Goal: Book appointment/travel/reservation

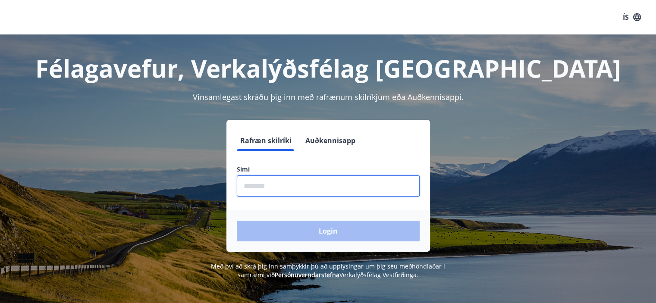
click at [293, 185] on input "phone" at bounding box center [328, 186] width 183 height 21
type input "********"
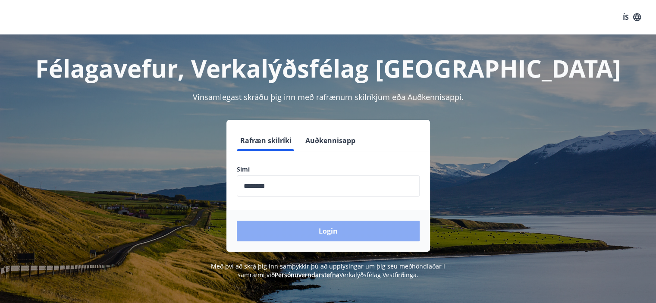
click at [320, 232] on button "Login" at bounding box center [328, 231] width 183 height 21
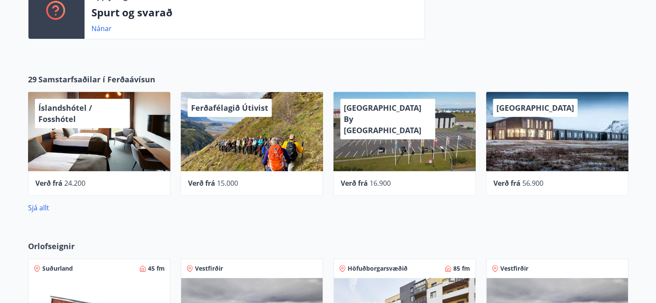
scroll to position [388, 0]
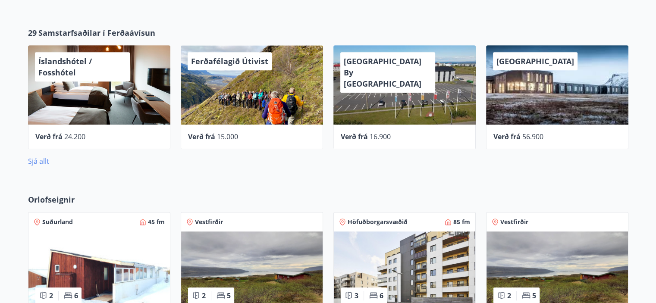
click at [35, 163] on link "Sjá allt" at bounding box center [38, 161] width 21 height 9
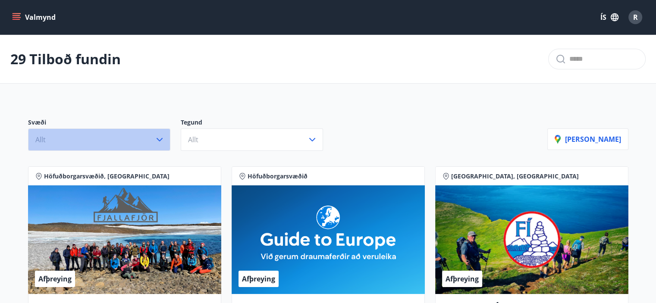
click at [156, 140] on icon "button" at bounding box center [159, 140] width 10 height 10
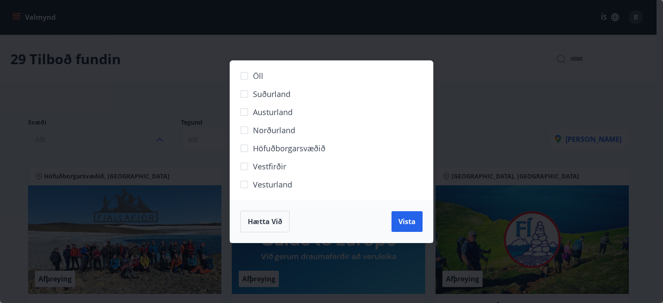
click at [267, 150] on span "Höfuðborgarsvæðið" at bounding box center [289, 148] width 72 height 11
click at [406, 225] on span "Vista" at bounding box center [406, 221] width 17 height 9
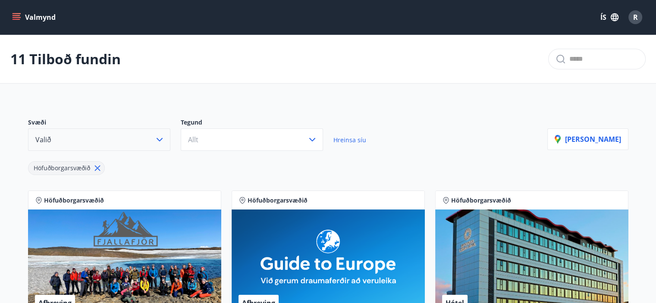
click at [14, 16] on icon "menu" at bounding box center [16, 17] width 9 height 9
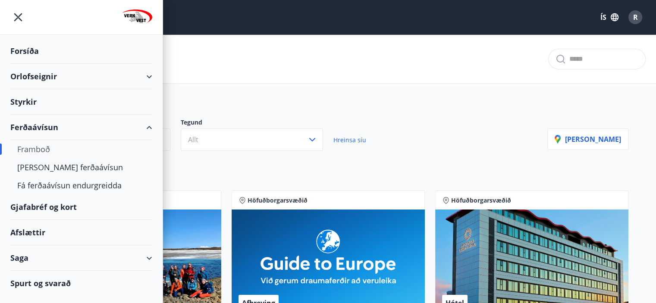
click at [28, 71] on div "Orlofseignir" at bounding box center [81, 76] width 142 height 25
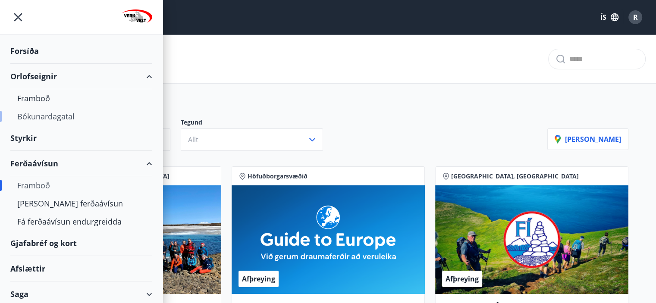
click at [46, 119] on div "Bókunardagatal" at bounding box center [81, 116] width 128 height 18
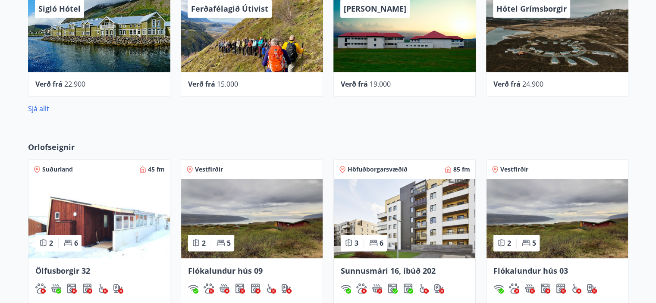
scroll to position [561, 0]
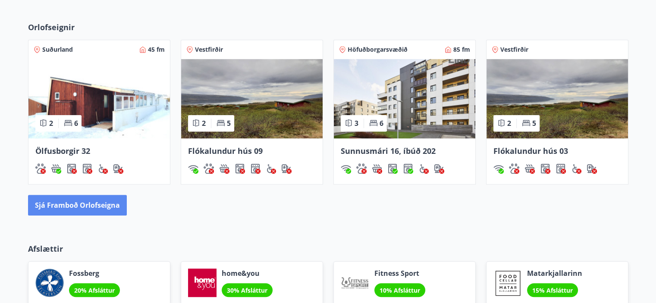
click at [100, 204] on button "Sjá framboð orlofseigna" at bounding box center [77, 205] width 99 height 21
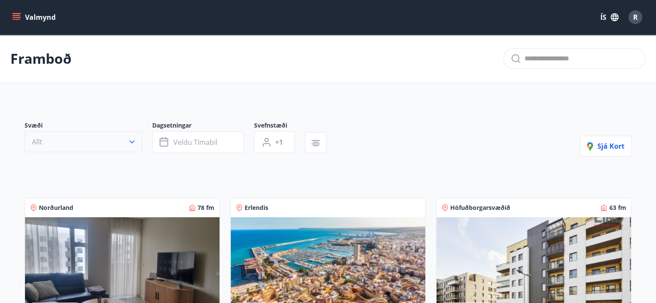
click at [133, 139] on icon "button" at bounding box center [132, 142] width 9 height 9
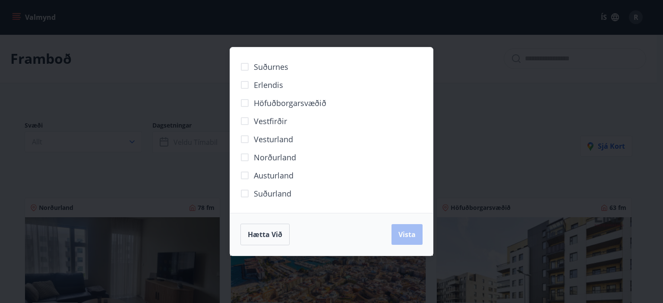
click at [264, 107] on span "Höfuðborgarsvæðið" at bounding box center [290, 102] width 72 height 11
click at [427, 241] on div "Hætta við Vista" at bounding box center [331, 234] width 203 height 43
click at [415, 238] on button "Vista" at bounding box center [406, 234] width 31 height 21
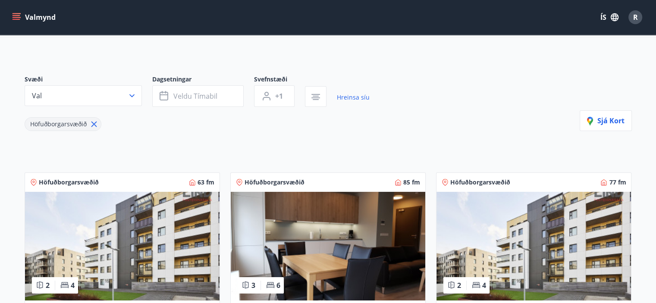
scroll to position [43, 0]
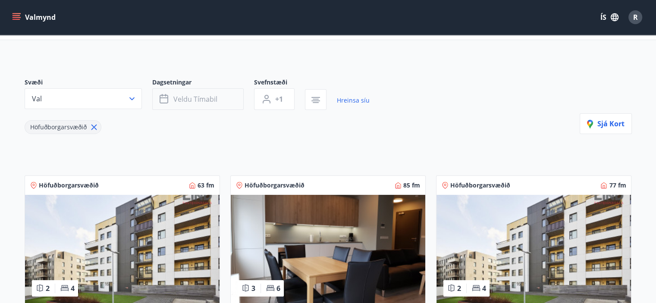
click at [187, 101] on span "Veldu tímabil" at bounding box center [195, 98] width 44 height 9
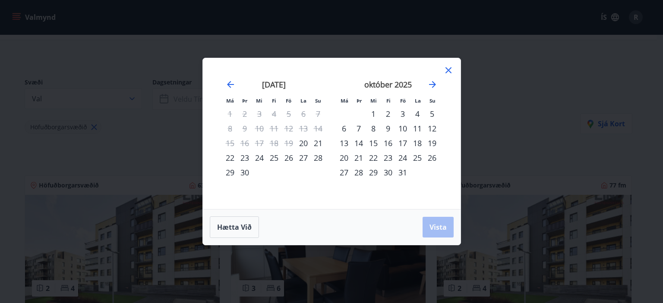
click at [387, 172] on div "30" at bounding box center [387, 172] width 15 height 15
click at [430, 85] on icon "Move forward to switch to the next month." at bounding box center [432, 84] width 10 height 10
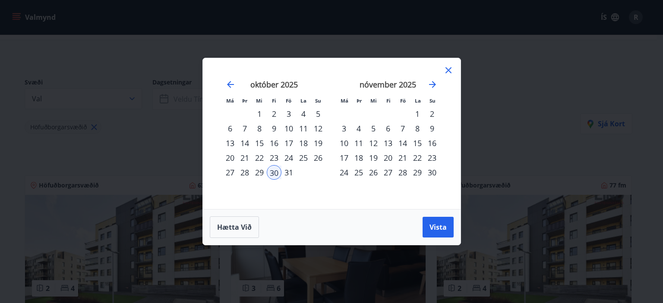
click at [361, 127] on div "4" at bounding box center [358, 128] width 15 height 15
click at [436, 231] on span "Vista" at bounding box center [437, 227] width 17 height 9
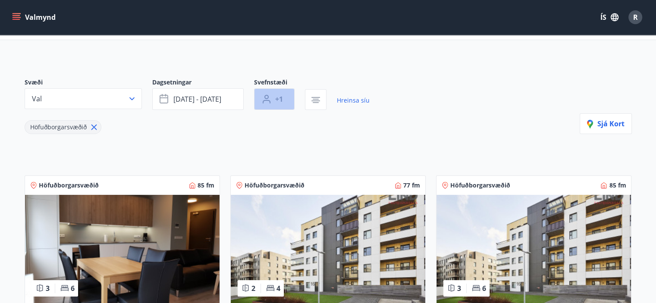
click at [270, 104] on icon "button" at bounding box center [266, 99] width 10 height 10
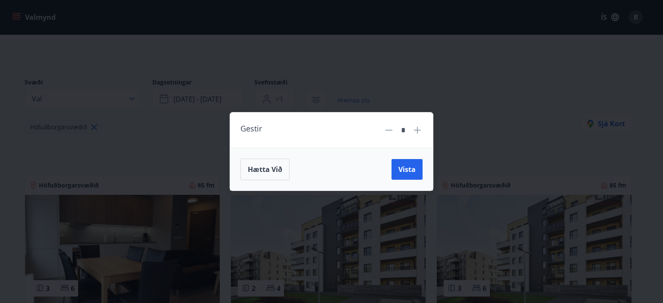
click at [419, 129] on icon at bounding box center [417, 130] width 10 height 10
type input "*"
click at [412, 165] on span "Vista" at bounding box center [406, 169] width 17 height 9
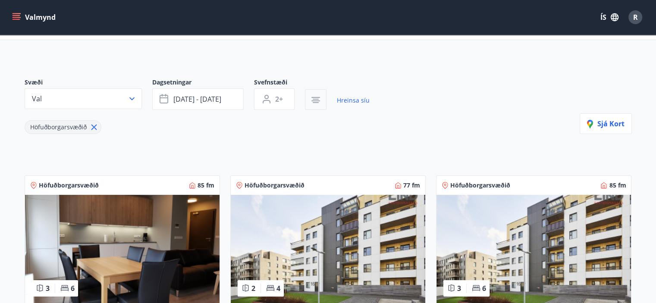
click at [315, 103] on icon "button" at bounding box center [316, 102] width 6 height 1
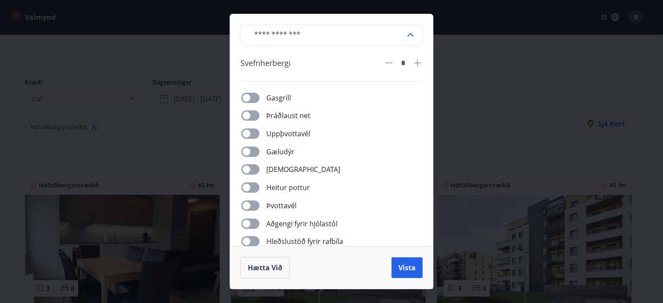
click at [495, 110] on div "​ [PERSON_NAME] * [PERSON_NAME] net Uppþvottavél Gæludýr Þurrkari Heitur pottur…" at bounding box center [331, 151] width 663 height 303
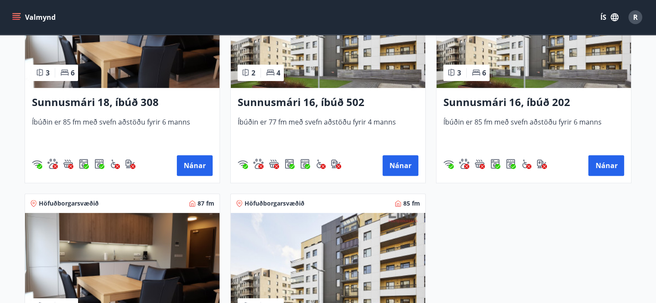
scroll to position [216, 0]
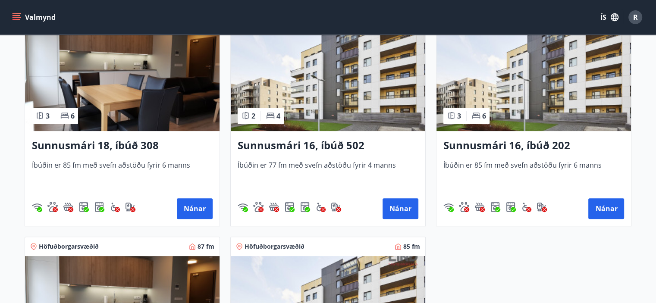
click at [324, 104] on img at bounding box center [328, 76] width 195 height 109
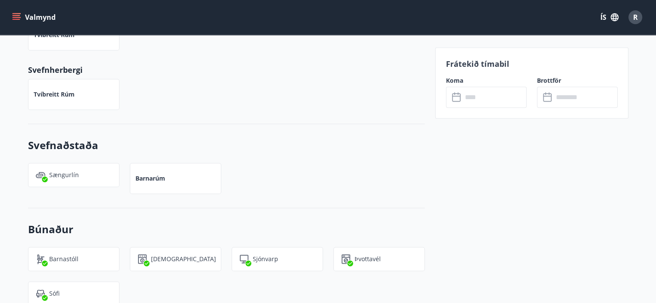
scroll to position [345, 0]
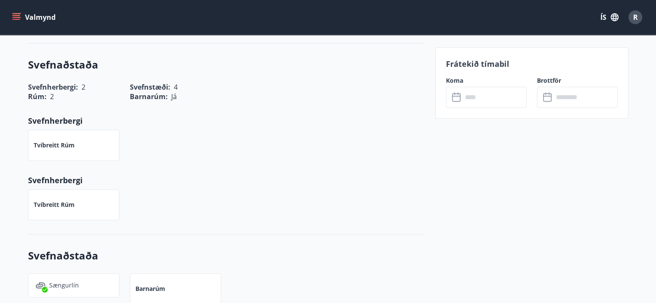
click at [481, 93] on input "text" at bounding box center [494, 97] width 64 height 21
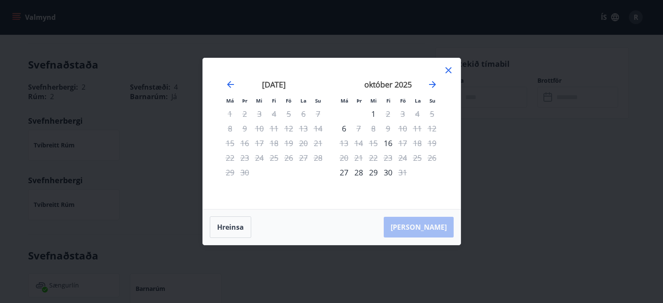
click at [448, 72] on icon at bounding box center [448, 70] width 10 height 10
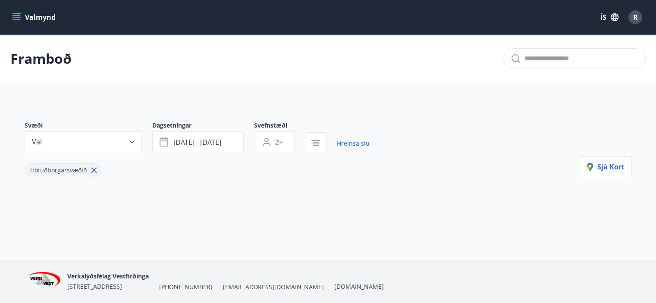
type input "*"
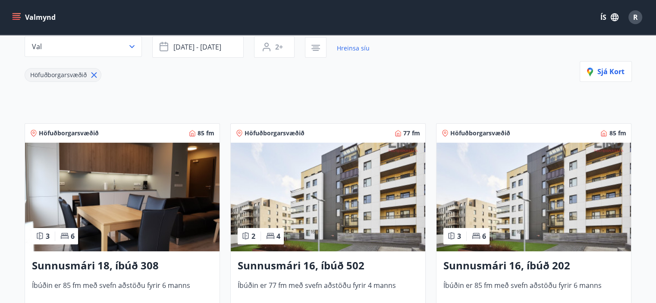
scroll to position [158, 0]
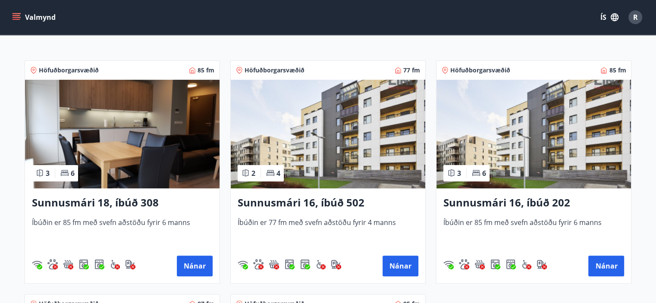
click at [550, 140] on img at bounding box center [534, 134] width 195 height 109
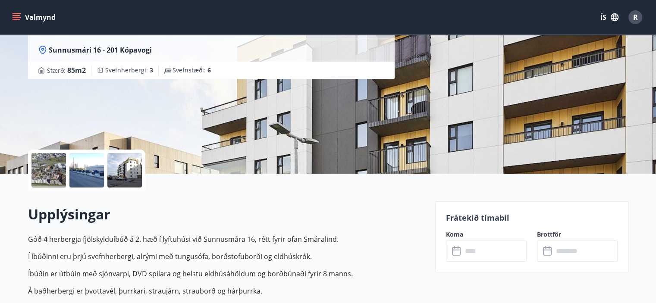
scroll to position [173, 0]
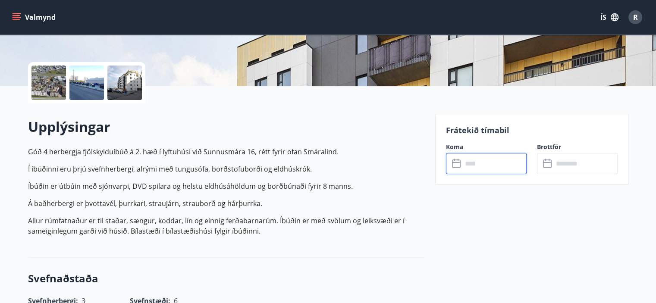
click at [478, 163] on input "text" at bounding box center [494, 163] width 64 height 21
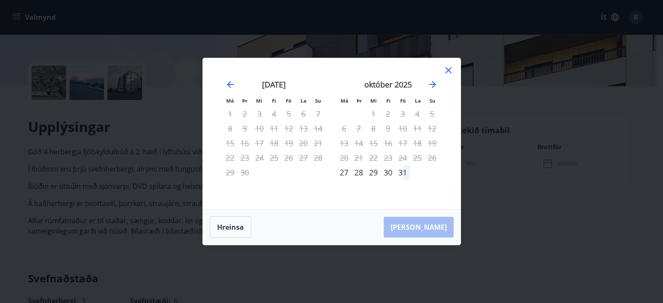
click at [386, 172] on div "30" at bounding box center [387, 172] width 15 height 15
click at [431, 86] on icon "Move forward to switch to the next month." at bounding box center [432, 84] width 10 height 10
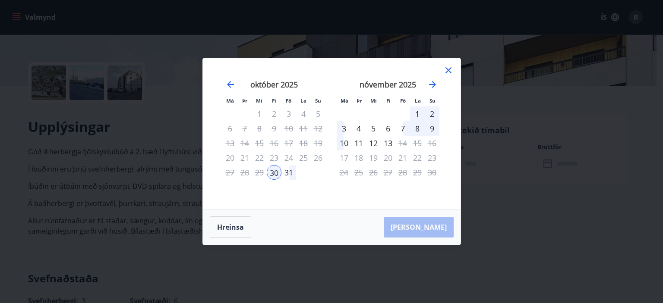
click at [341, 127] on div "3" at bounding box center [343, 128] width 15 height 15
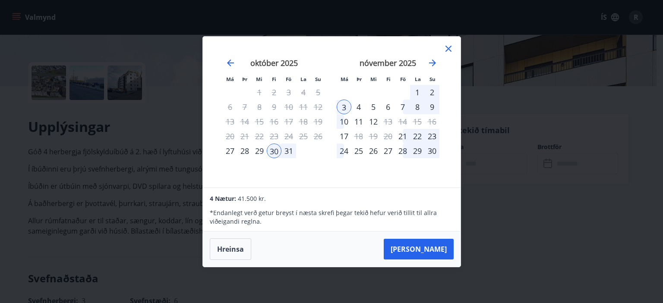
click at [448, 47] on icon at bounding box center [448, 49] width 10 height 10
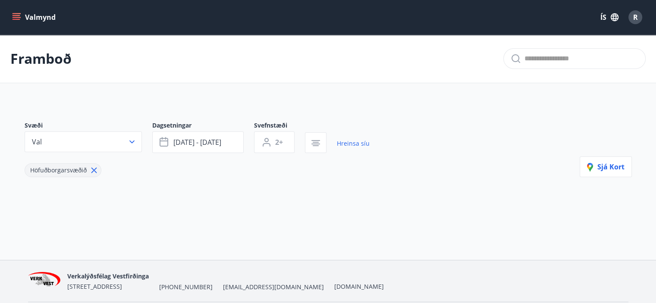
type input "*"
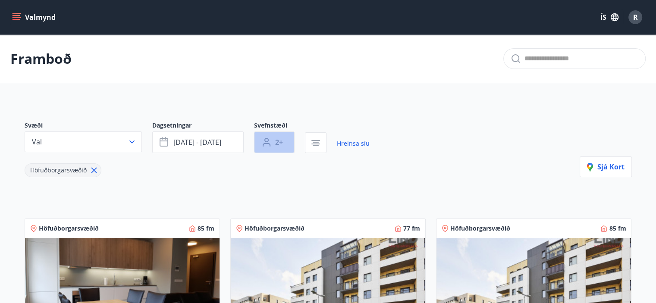
click at [270, 141] on icon "button" at bounding box center [266, 142] width 10 height 10
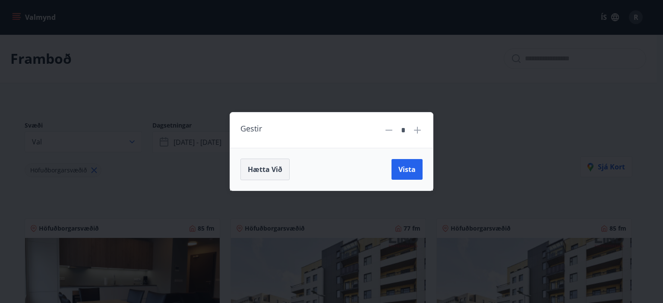
click at [260, 163] on button "Hætta við" at bounding box center [264, 170] width 49 height 22
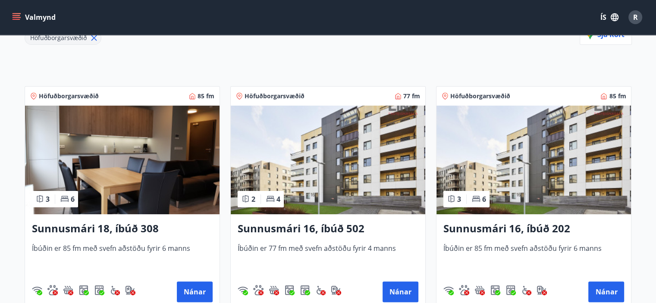
scroll to position [129, 0]
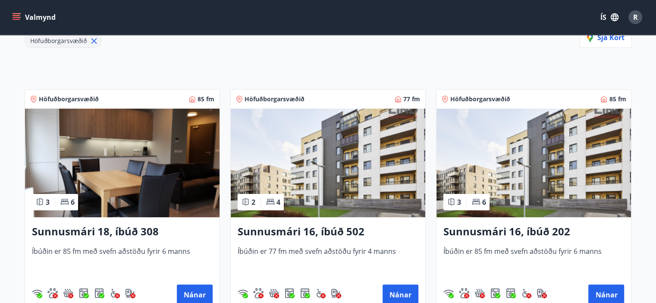
click at [110, 166] on img at bounding box center [122, 163] width 195 height 109
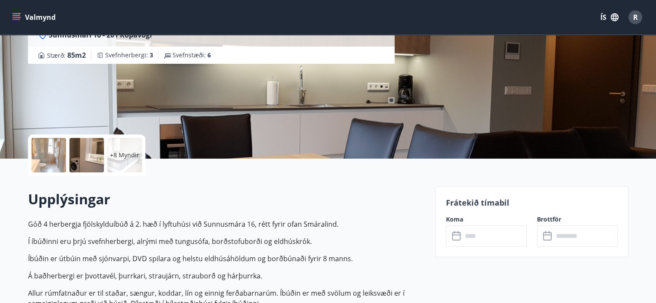
scroll to position [173, 0]
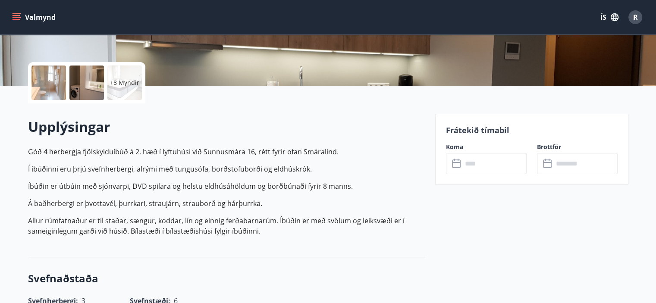
click at [476, 166] on input "text" at bounding box center [494, 163] width 64 height 21
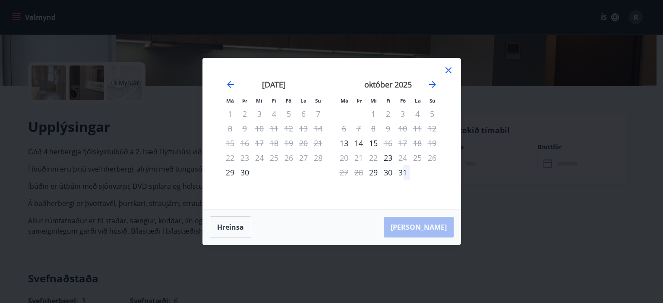
click at [386, 174] on div "30" at bounding box center [387, 172] width 15 height 15
click at [431, 82] on icon "Move forward to switch to the next month." at bounding box center [432, 84] width 10 height 10
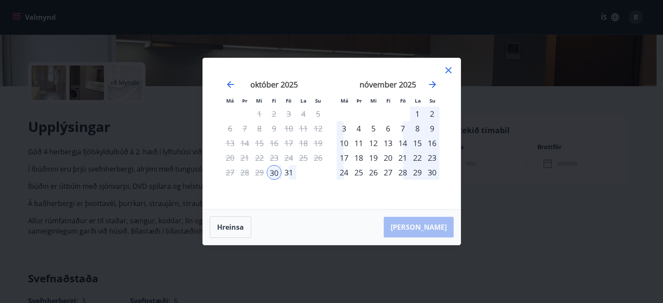
click at [347, 127] on div "3" at bounding box center [343, 128] width 15 height 15
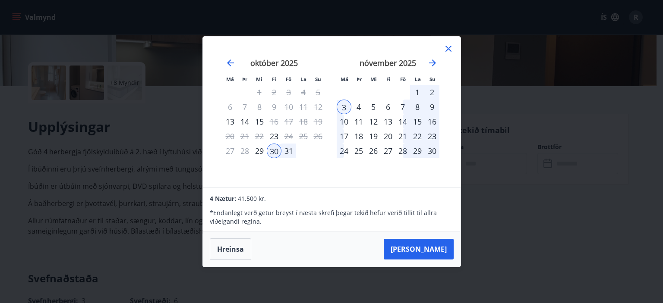
click at [446, 48] on icon at bounding box center [448, 49] width 10 height 10
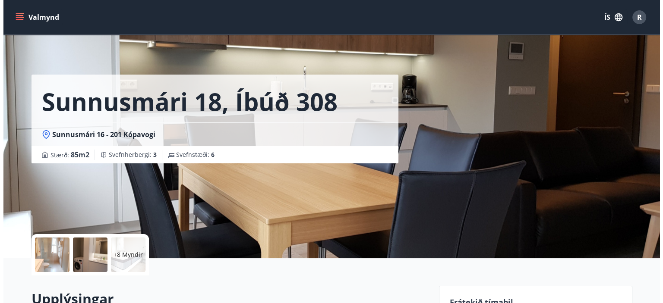
scroll to position [0, 0]
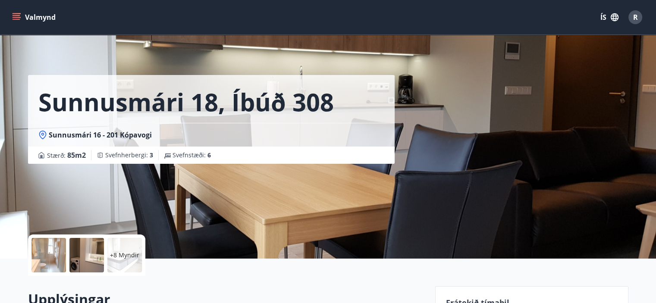
click at [117, 261] on div "+8 Myndir" at bounding box center [124, 255] width 35 height 35
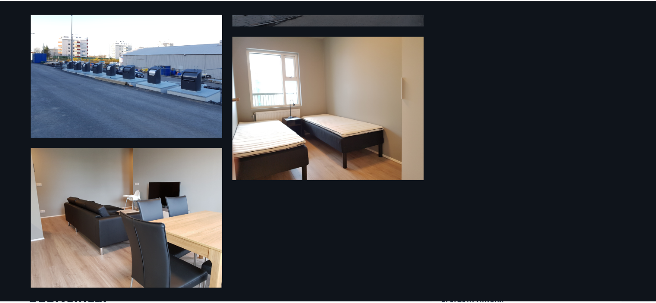
scroll to position [753, 0]
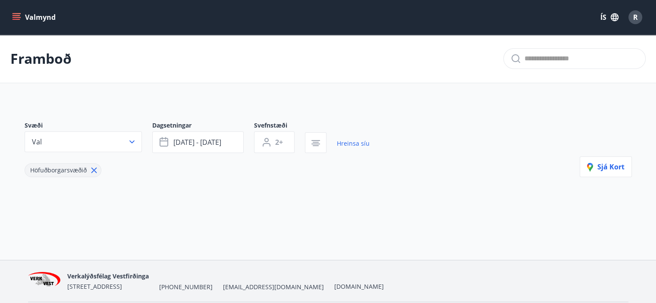
type input "*"
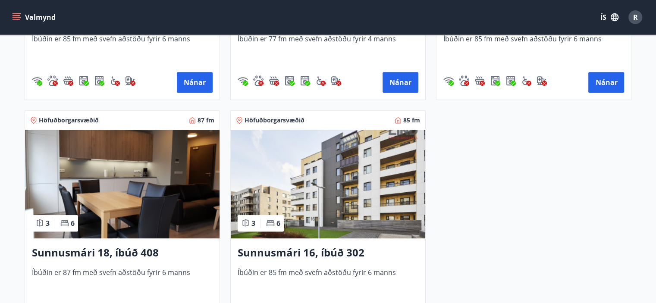
scroll to position [345, 0]
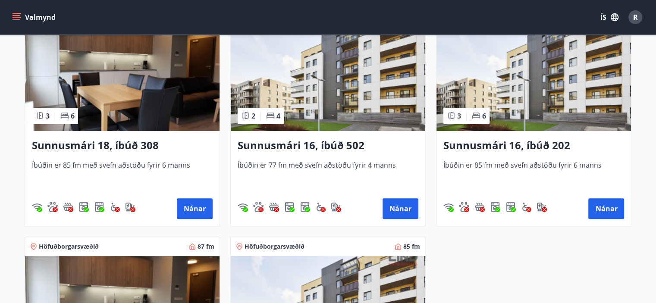
click at [116, 89] on img at bounding box center [122, 76] width 195 height 109
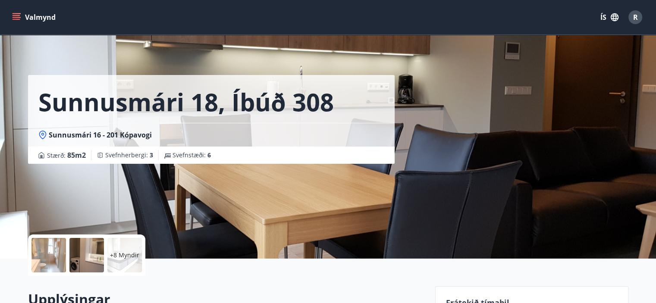
click at [125, 246] on div "+8 Myndir" at bounding box center [124, 255] width 35 height 35
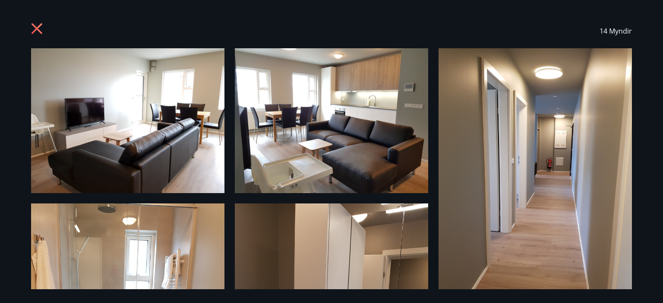
click at [38, 30] on icon at bounding box center [36, 28] width 11 height 11
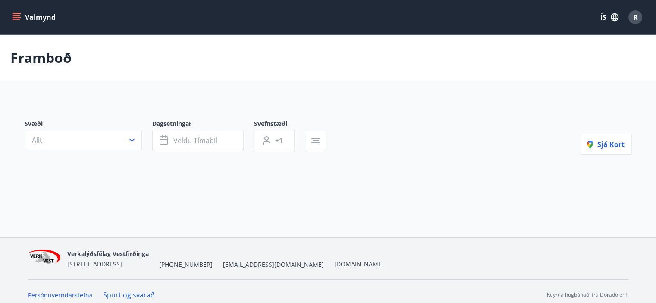
type input "*"
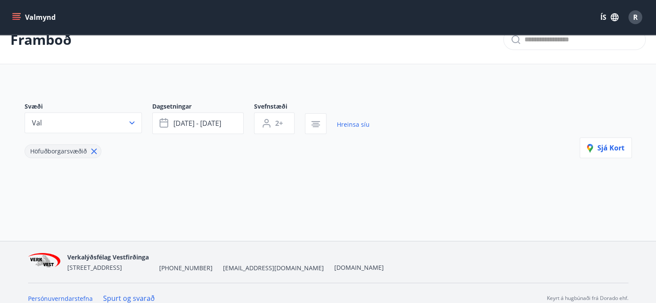
scroll to position [29, 0]
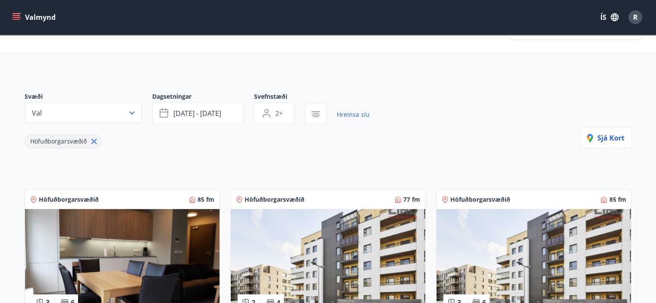
click at [104, 227] on img at bounding box center [122, 263] width 195 height 109
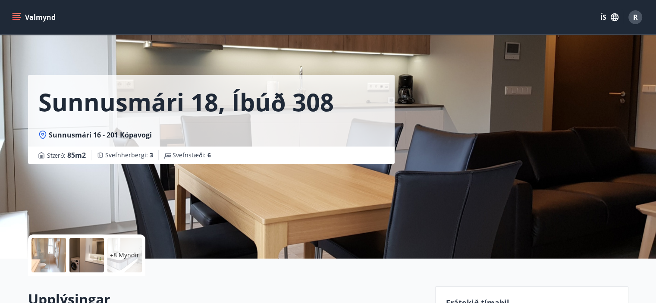
click at [124, 258] on p "+8 Myndir" at bounding box center [124, 255] width 29 height 9
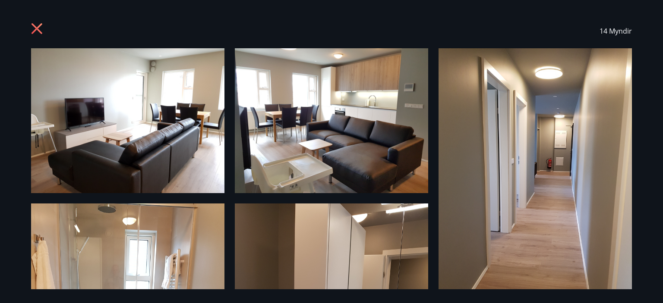
click at [39, 32] on icon at bounding box center [38, 30] width 14 height 14
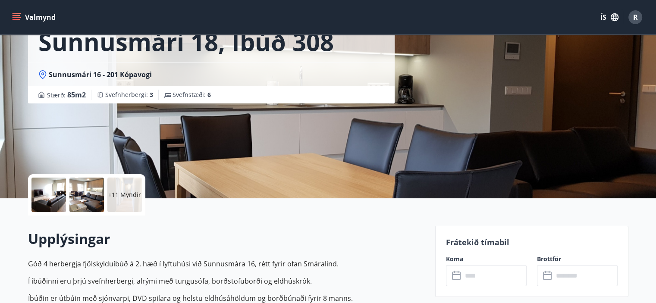
scroll to position [173, 0]
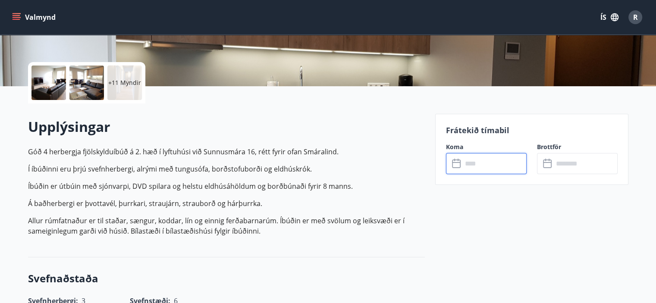
click at [502, 165] on input "text" at bounding box center [494, 163] width 64 height 21
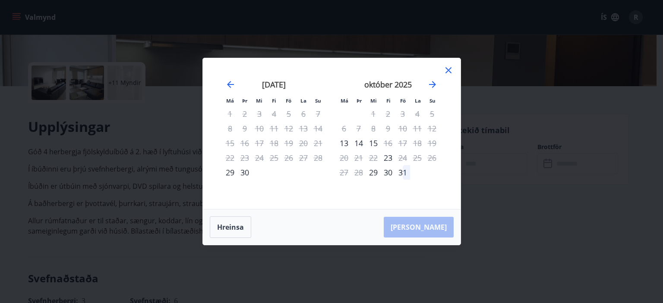
click at [389, 174] on div "30" at bounding box center [387, 172] width 15 height 15
click at [431, 83] on icon "Move forward to switch to the next month." at bounding box center [432, 84] width 10 height 10
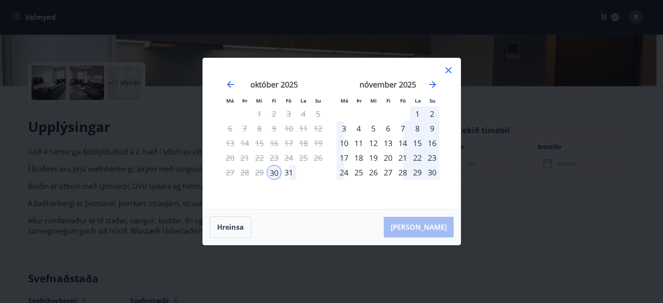
click at [342, 126] on div "3" at bounding box center [343, 128] width 15 height 15
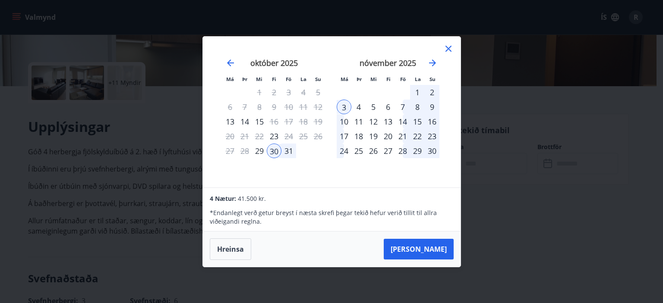
click at [450, 48] on icon at bounding box center [448, 49] width 10 height 10
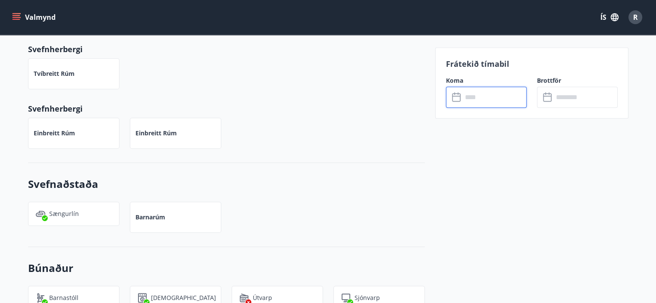
scroll to position [690, 0]
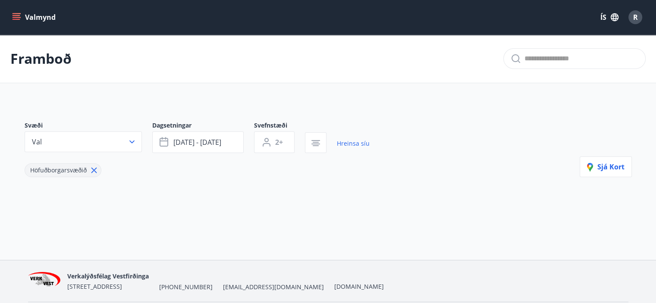
type input "*"
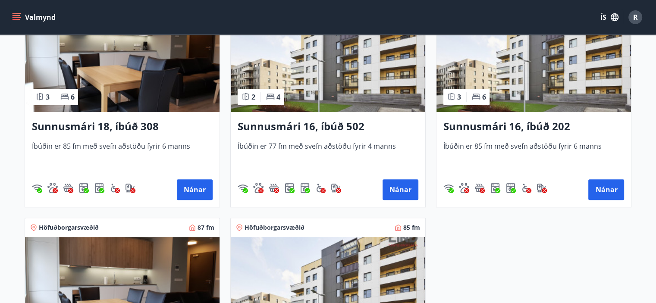
scroll to position [245, 0]
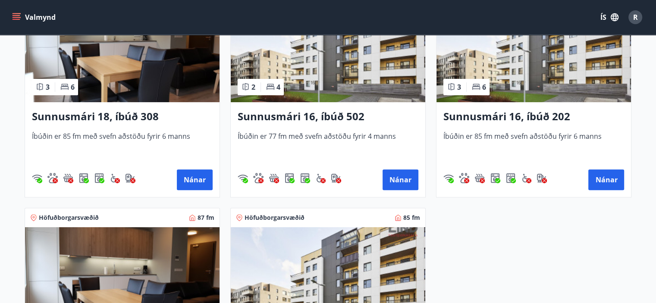
click at [366, 75] on img at bounding box center [328, 48] width 195 height 109
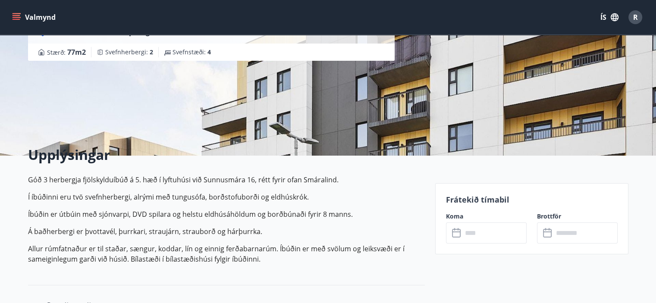
scroll to position [216, 0]
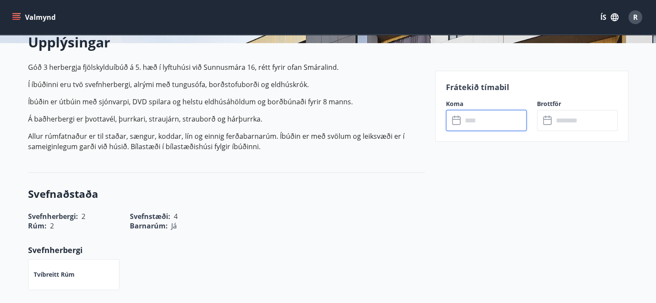
click at [502, 119] on input "text" at bounding box center [494, 120] width 64 height 21
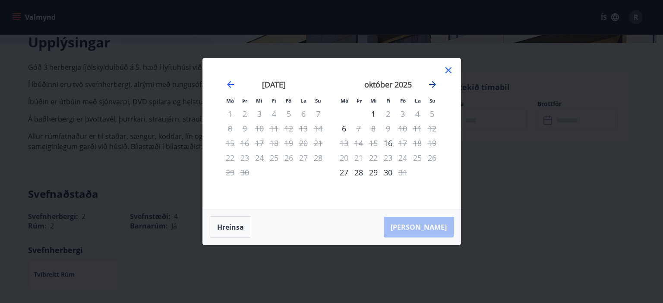
click at [432, 84] on icon "Move forward to switch to the next month." at bounding box center [432, 84] width 7 height 7
drag, startPoint x: 448, startPoint y: 70, endPoint x: 157, endPoint y: 37, distance: 293.5
click at [448, 69] on icon at bounding box center [448, 70] width 10 height 10
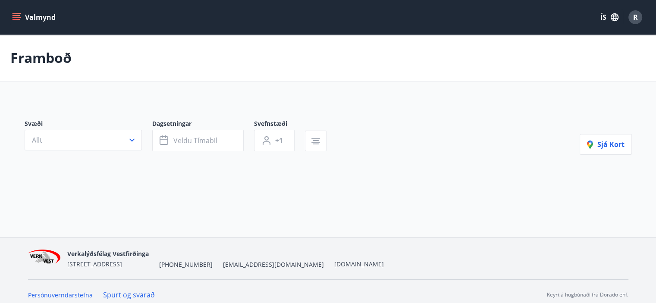
type input "*"
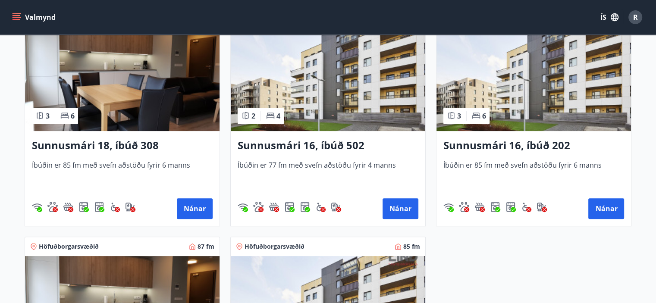
scroll to position [388, 0]
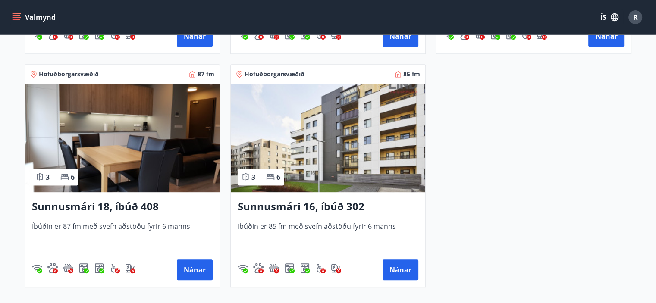
click at [291, 147] on img at bounding box center [328, 138] width 195 height 109
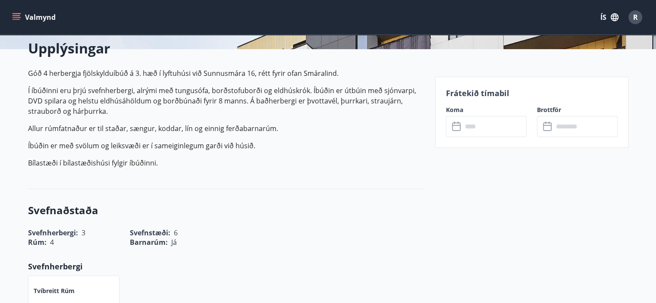
scroll to position [216, 0]
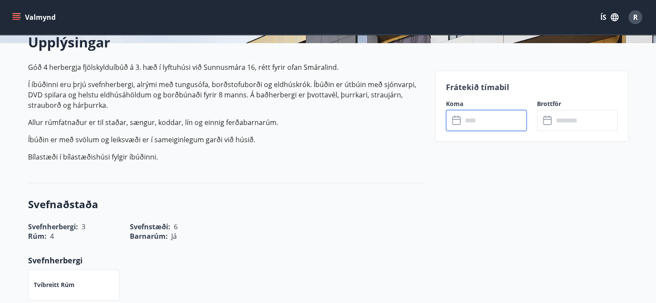
click at [492, 117] on input "text" at bounding box center [494, 120] width 64 height 21
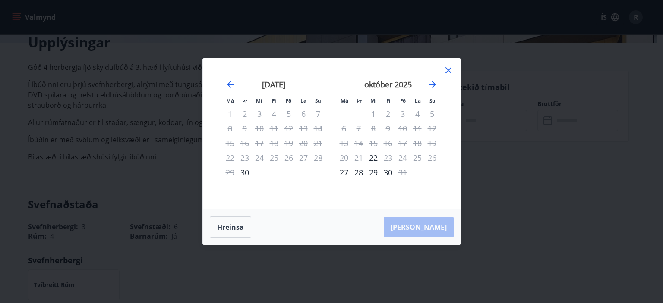
click at [446, 68] on icon at bounding box center [448, 70] width 10 height 10
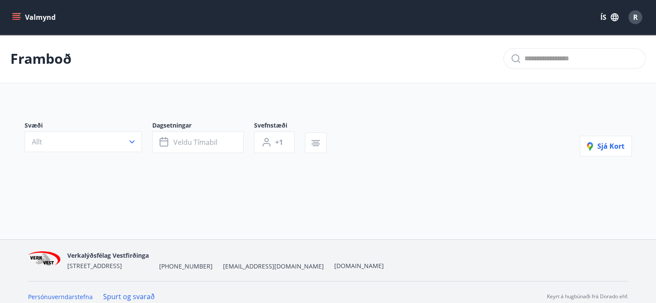
type input "*"
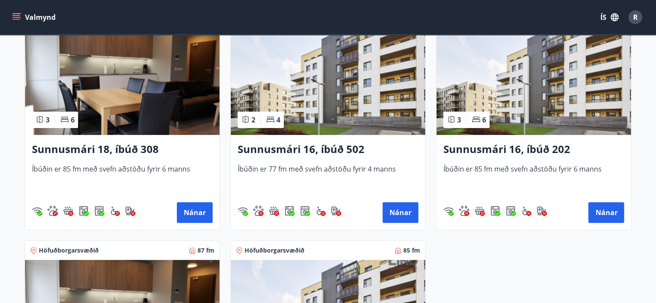
scroll to position [216, 0]
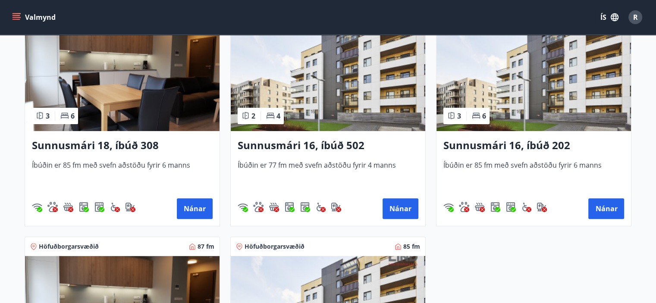
click at [543, 74] on img at bounding box center [534, 76] width 195 height 109
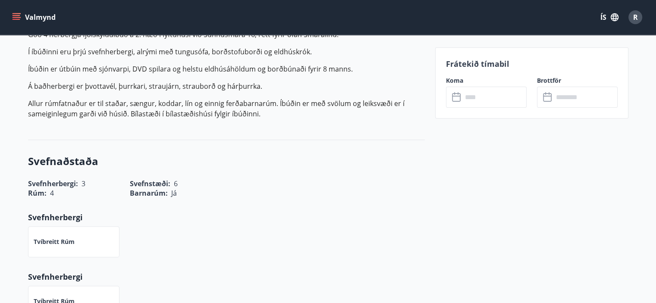
scroll to position [302, 0]
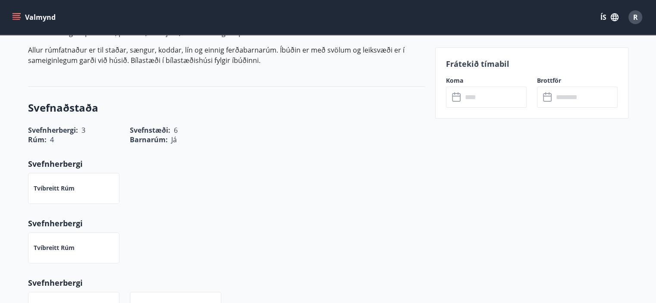
click at [496, 102] on input "text" at bounding box center [494, 97] width 64 height 21
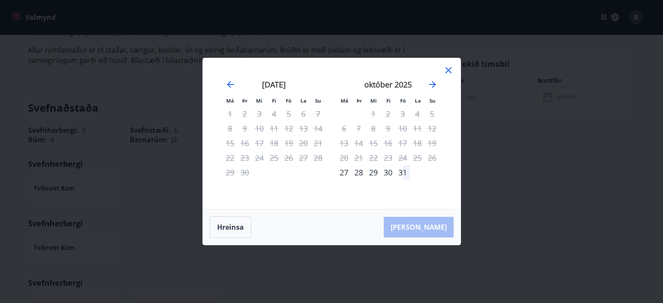
click at [387, 170] on div "30" at bounding box center [387, 172] width 15 height 15
click at [433, 85] on icon "Move forward to switch to the next month." at bounding box center [432, 84] width 10 height 10
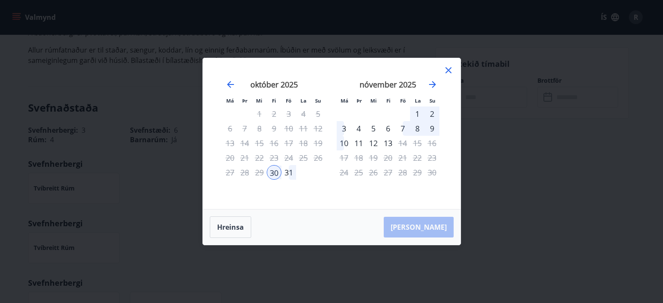
click at [358, 128] on div "4" at bounding box center [358, 128] width 15 height 15
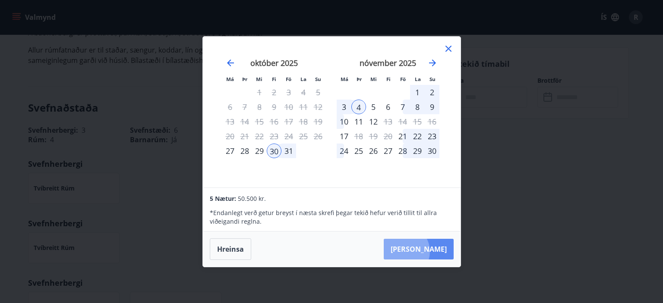
click at [429, 252] on button "[PERSON_NAME]" at bounding box center [418, 249] width 70 height 21
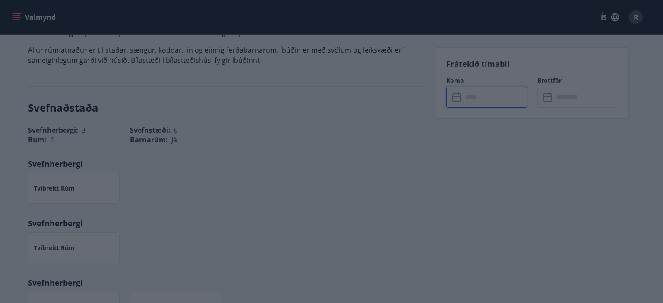
type input "******"
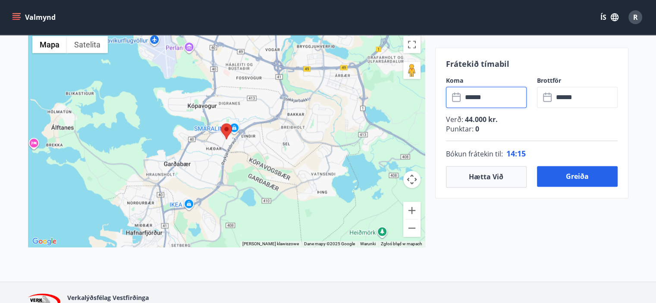
scroll to position [1246, 0]
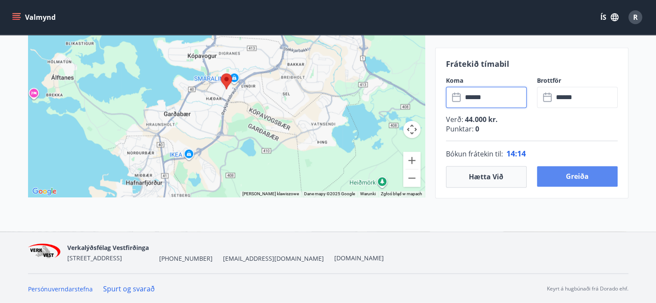
click at [583, 179] on button "Greiða" at bounding box center [577, 176] width 81 height 21
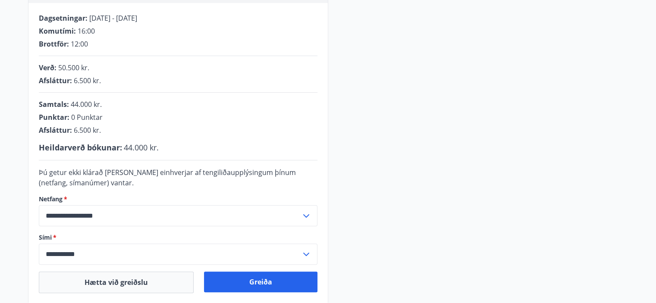
scroll to position [280, 0]
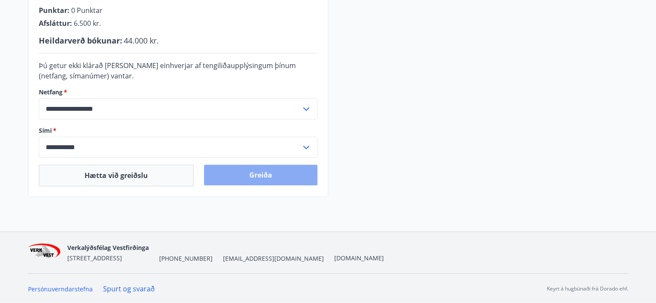
click at [229, 176] on button "Greiða" at bounding box center [260, 175] width 113 height 21
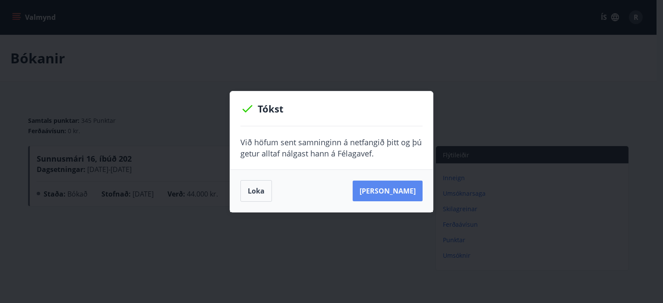
click at [404, 192] on button "Sjá samning" at bounding box center [387, 191] width 70 height 21
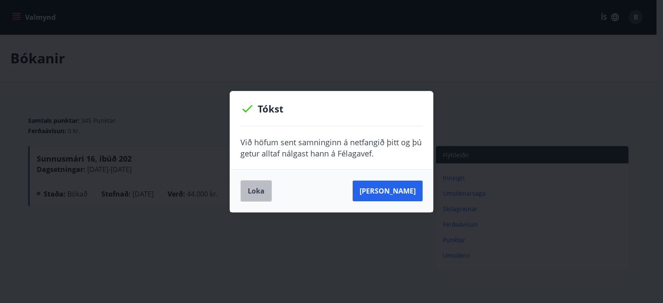
click at [248, 195] on button "Loka" at bounding box center [255, 191] width 31 height 22
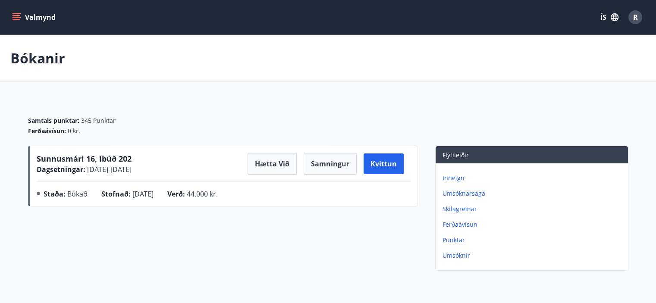
click at [633, 17] on span "R" at bounding box center [635, 17] width 5 height 9
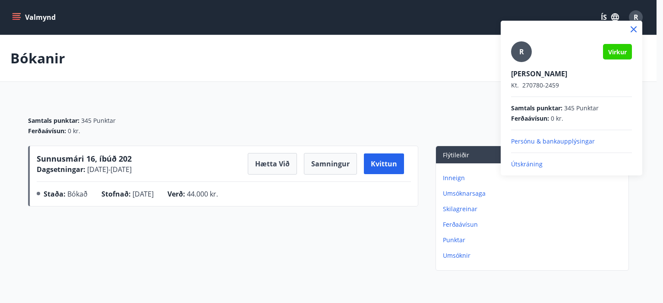
click at [532, 163] on p "Útskráning" at bounding box center [571, 164] width 121 height 9
